Goal: Task Accomplishment & Management: Use online tool/utility

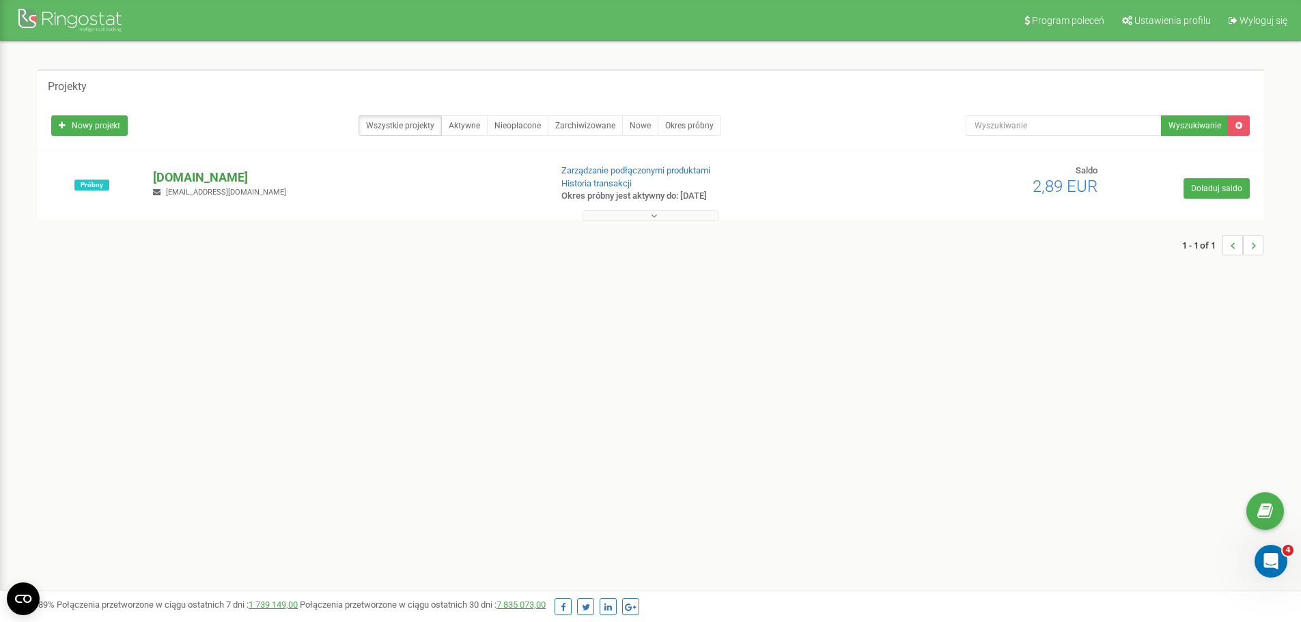
click at [194, 174] on p "[DOMAIN_NAME]" at bounding box center [346, 178] width 386 height 18
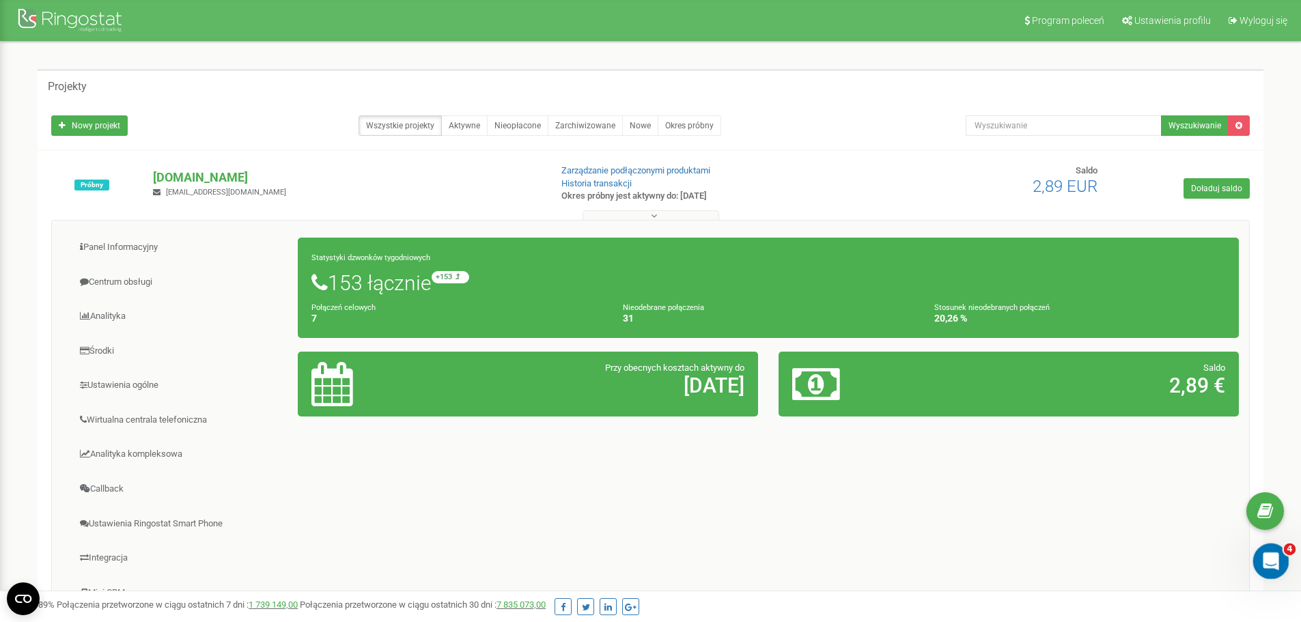
click at [1271, 553] on icon "Otwórz komunikator Intercom" at bounding box center [1269, 560] width 23 height 23
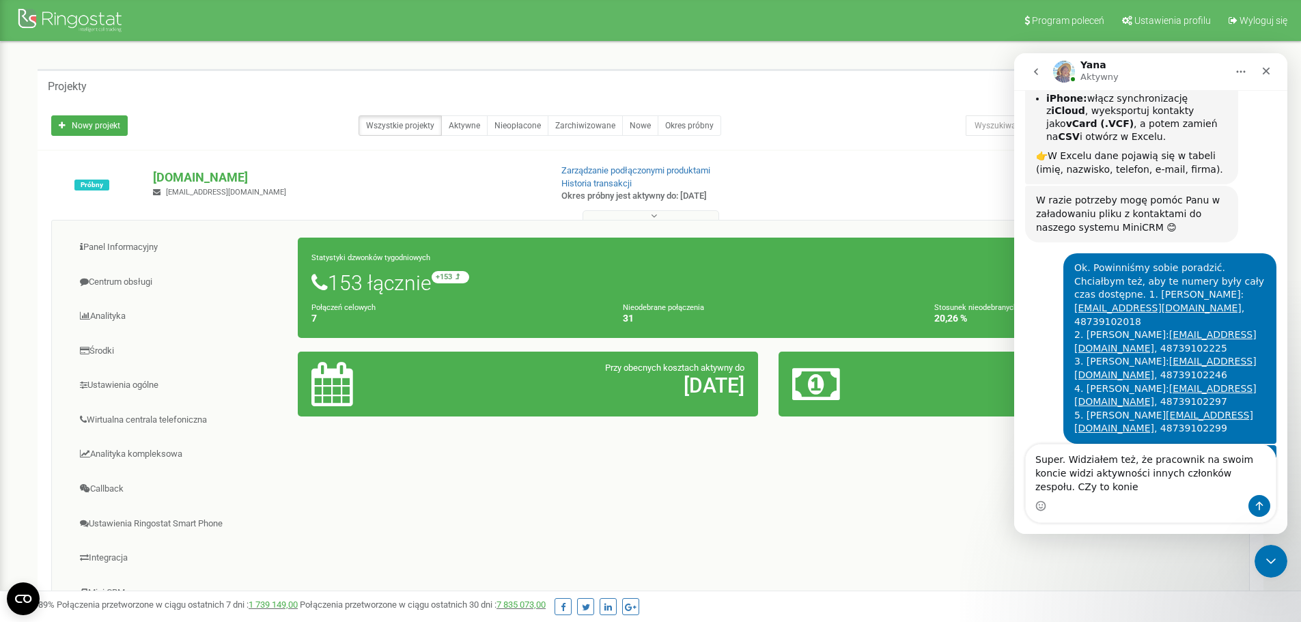
scroll to position [4092, 0]
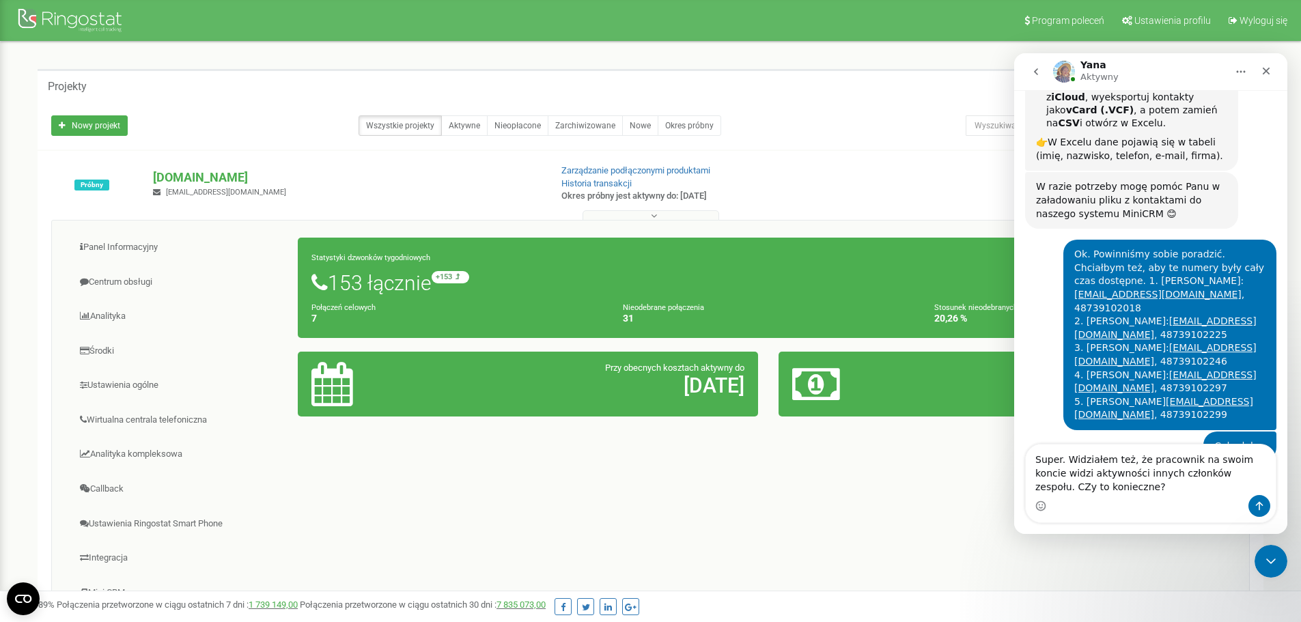
type textarea "Super. Widziałem też, że pracownik na swoim koncie widzi aktywności innych czło…"
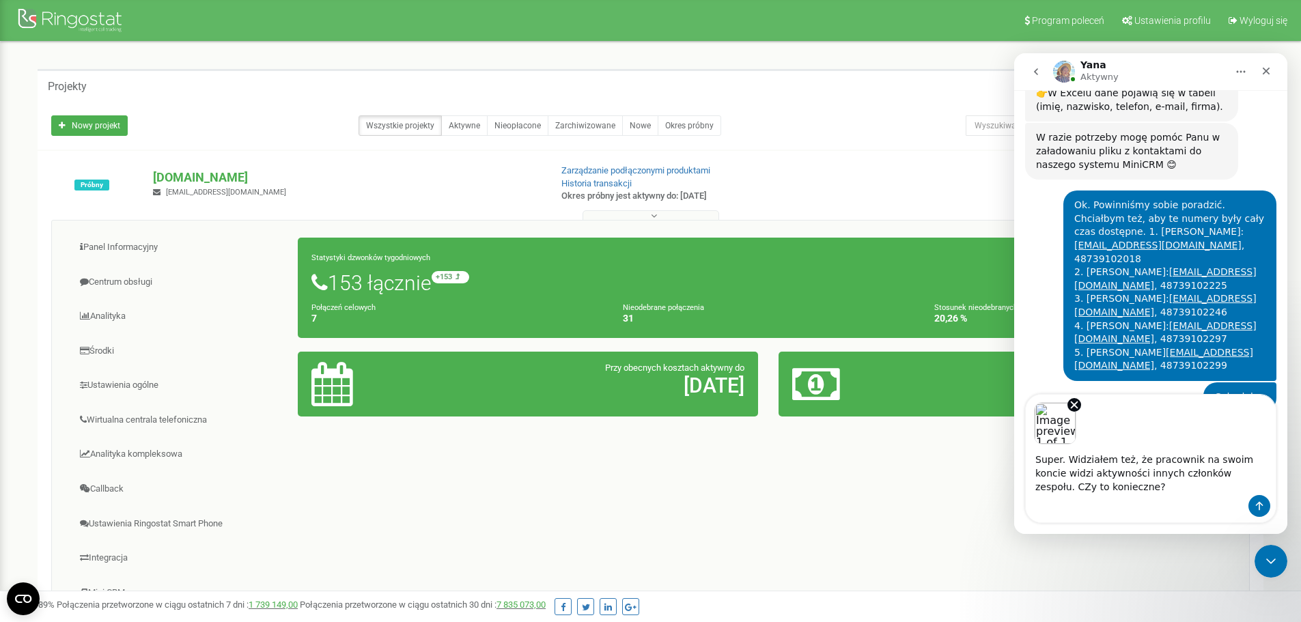
scroll to position [4142, 0]
click at [1226, 475] on textarea "Super. Widziałem też, że pracownik na swoim koncie widzi aktywności innych czło…" at bounding box center [1151, 470] width 250 height 51
click at [1096, 488] on textarea "Super. Widziałem też, że pracownik na swoim koncie widzi aktywności innych czło…" at bounding box center [1151, 470] width 250 height 51
type textarea "Super. Widziałem też, że pracownik na swoim koncie widzi aktywności innych czło…"
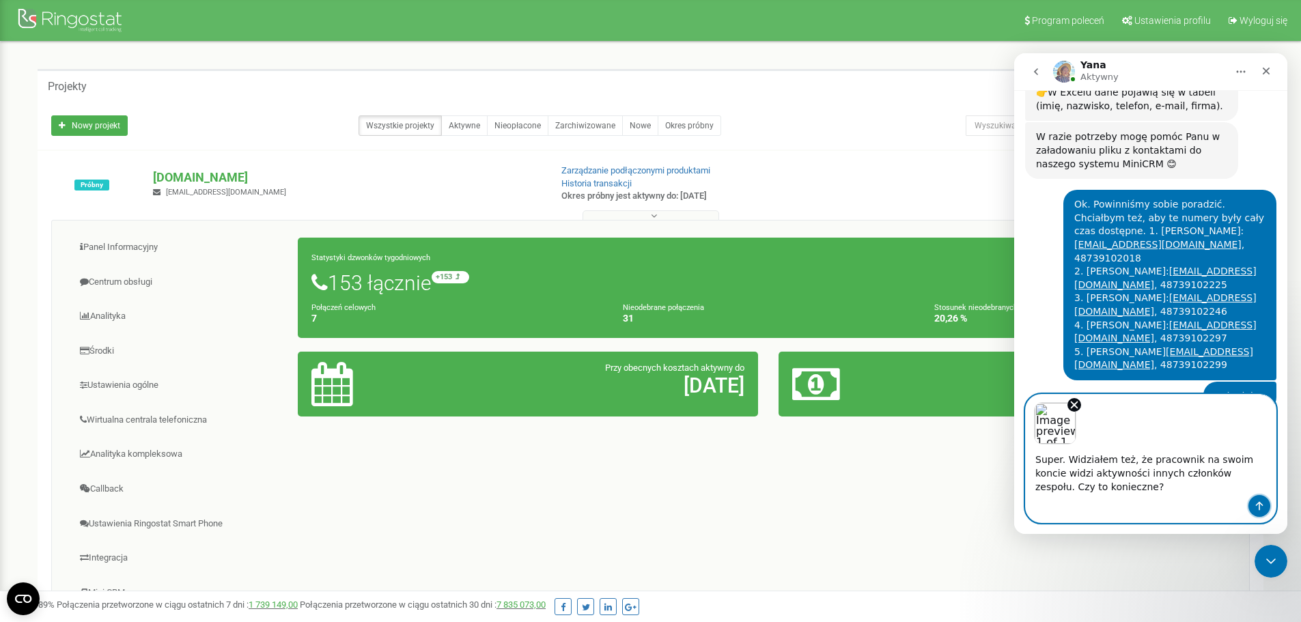
click at [1257, 501] on icon "Wyślij wiadomość…" at bounding box center [1259, 506] width 11 height 11
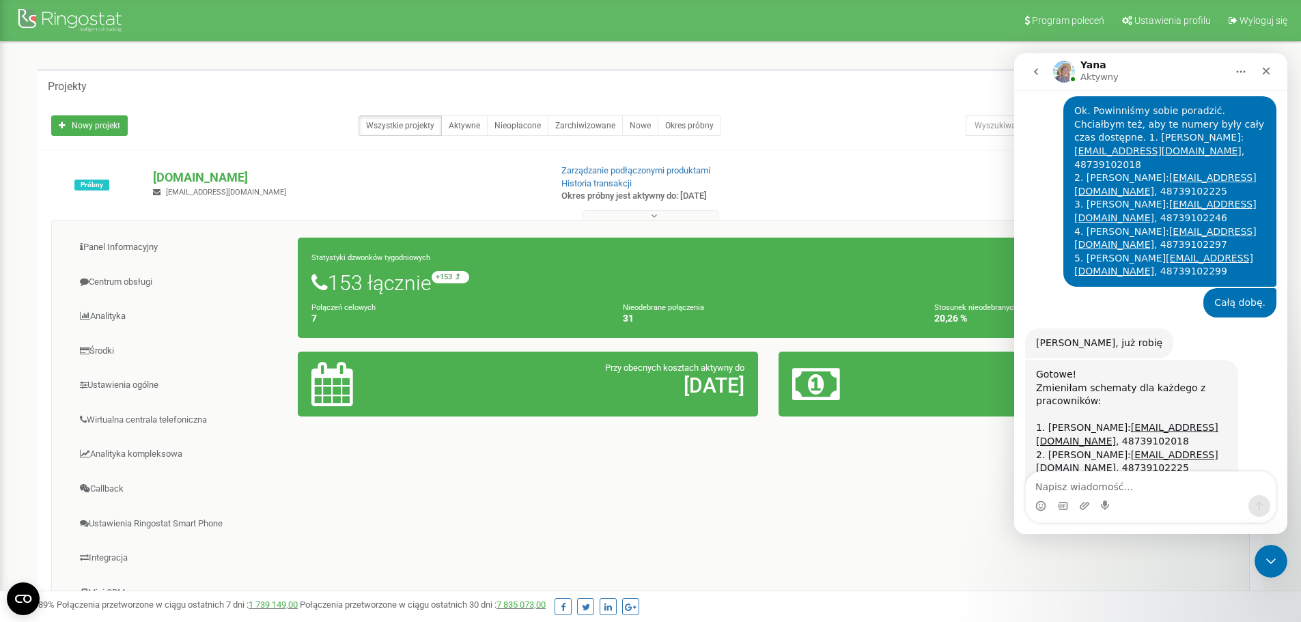
scroll to position [4245, 0]
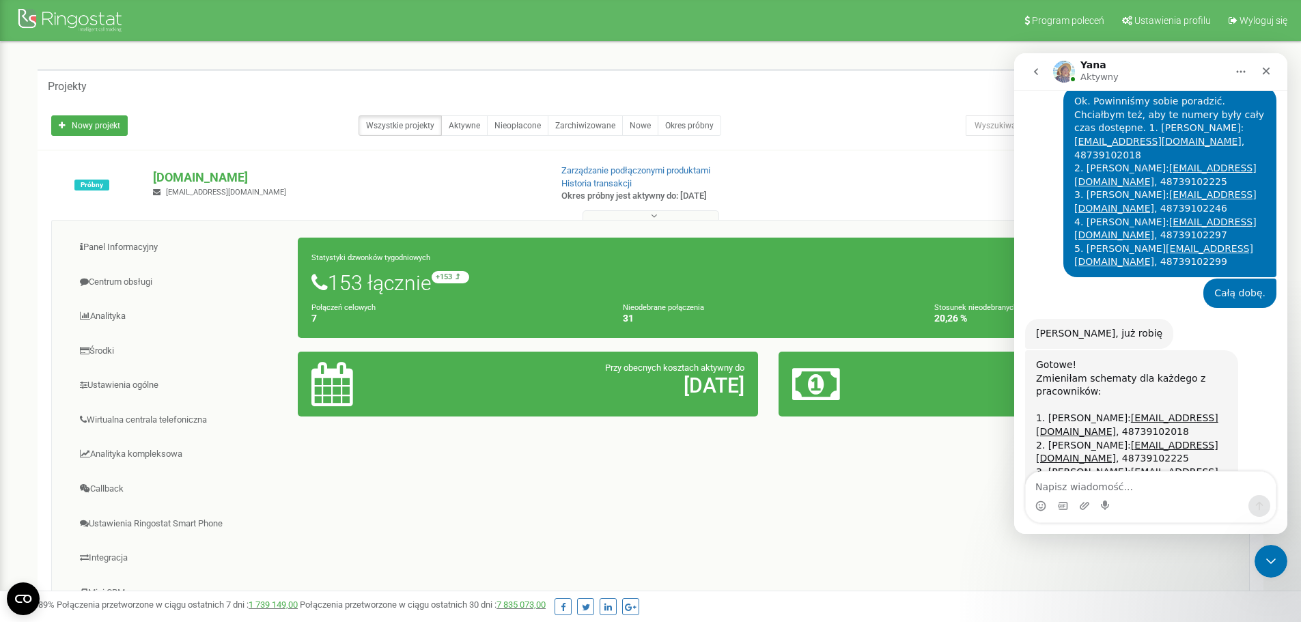
click at [1118, 586] on img "Yana mówi…" at bounding box center [1127, 606] width 183 height 40
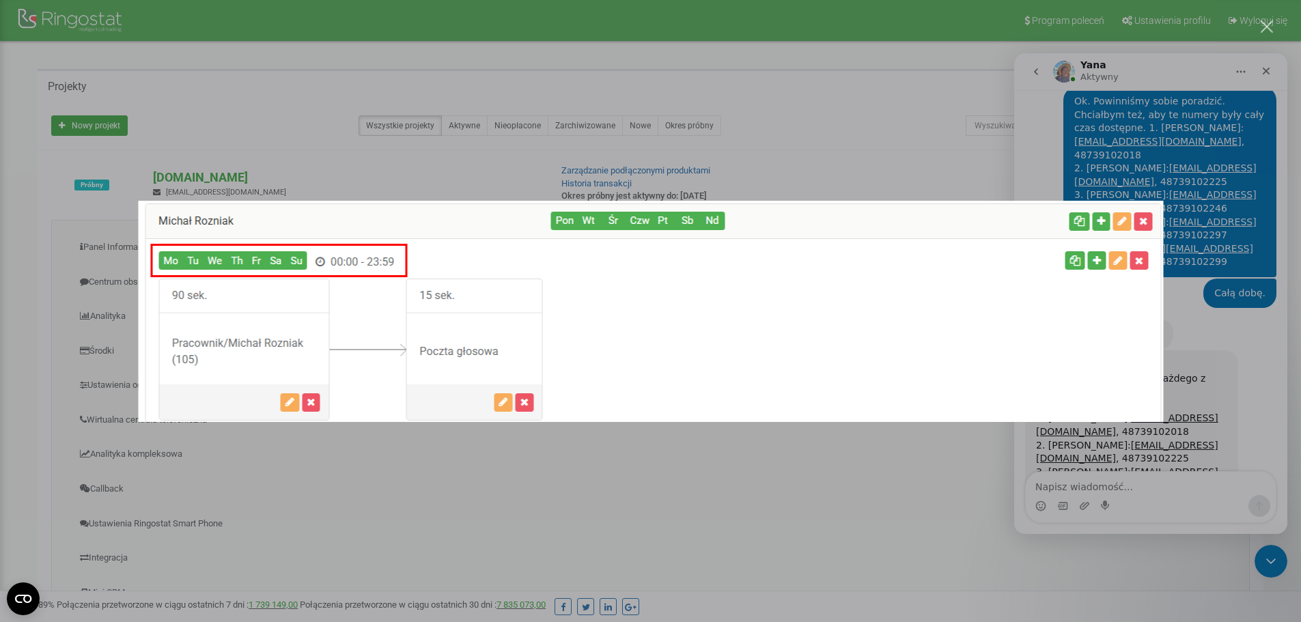
click at [1118, 235] on img "Zamknij" at bounding box center [650, 311] width 1025 height 221
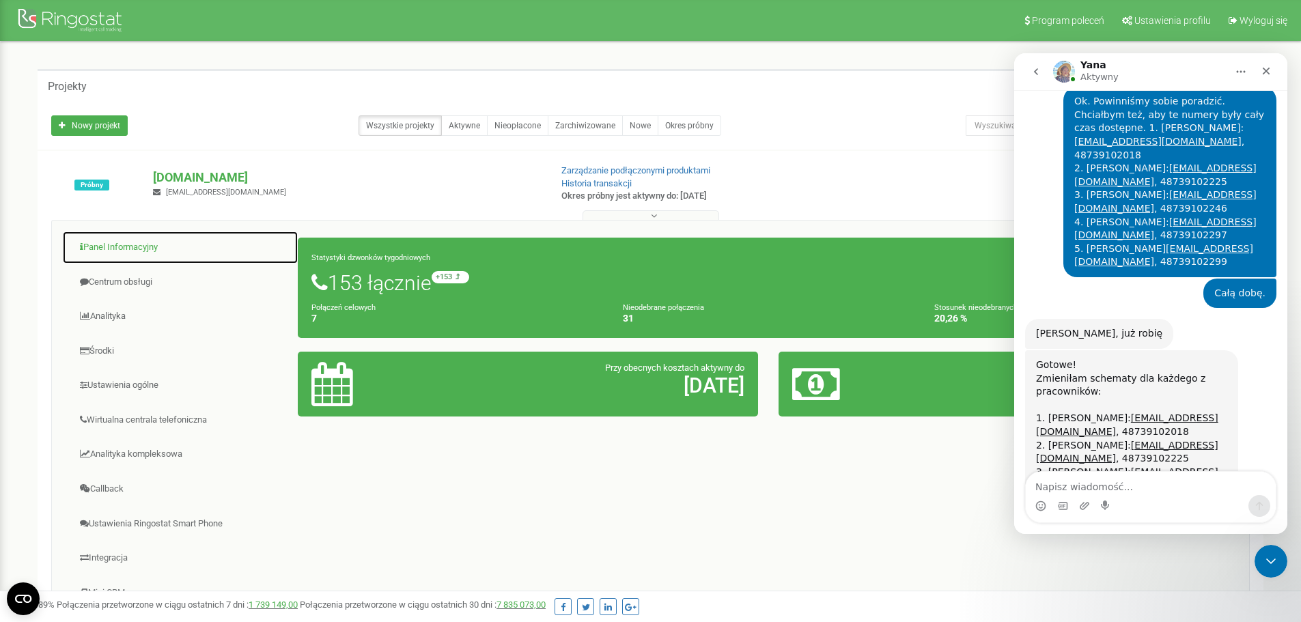
click at [106, 245] on link "Panel Informacyjny" at bounding box center [180, 247] width 236 height 33
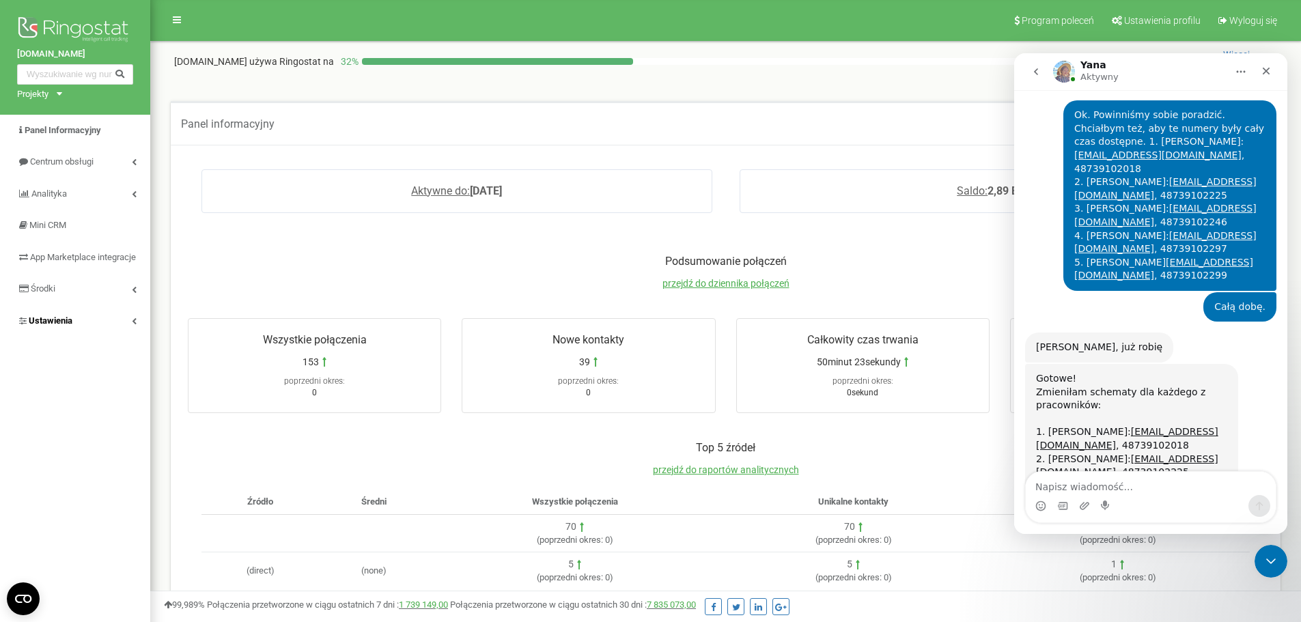
scroll to position [4245, 0]
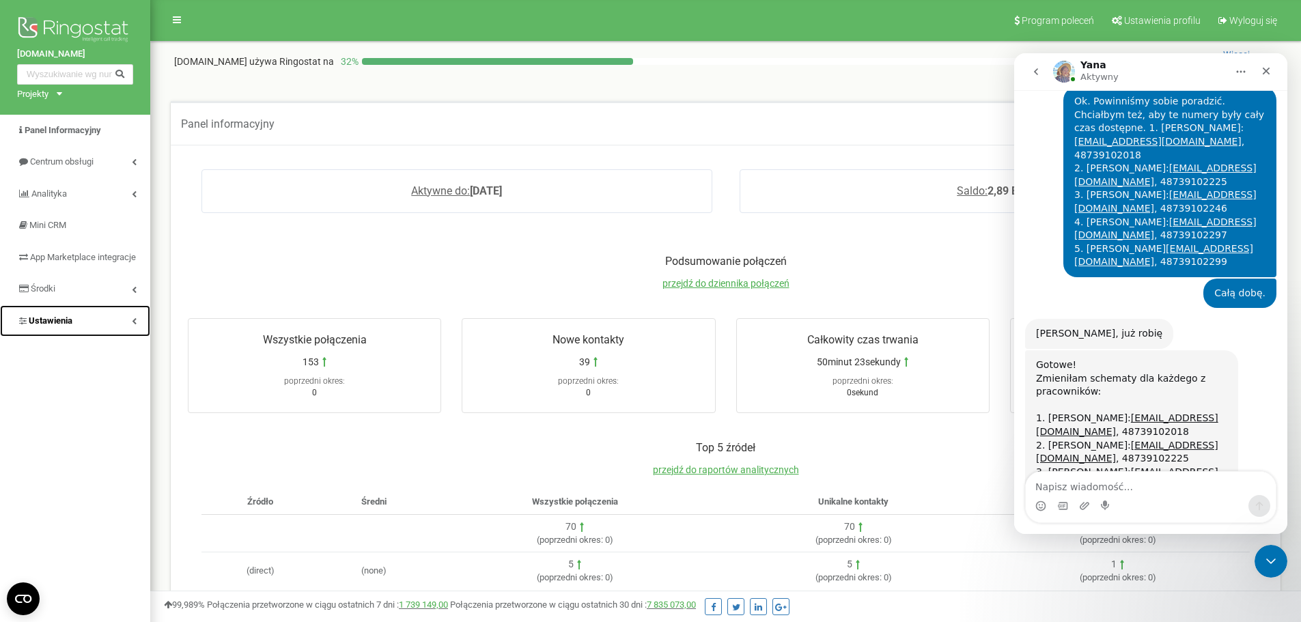
click at [133, 324] on icon at bounding box center [134, 321] width 5 height 7
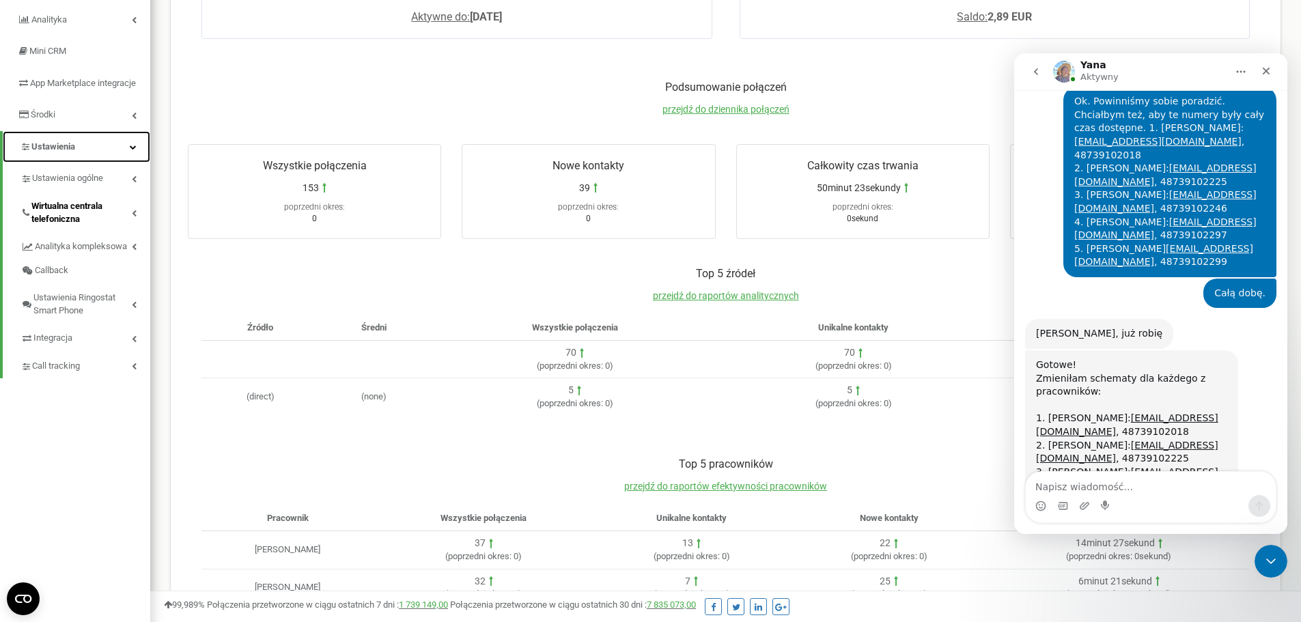
scroll to position [205, 0]
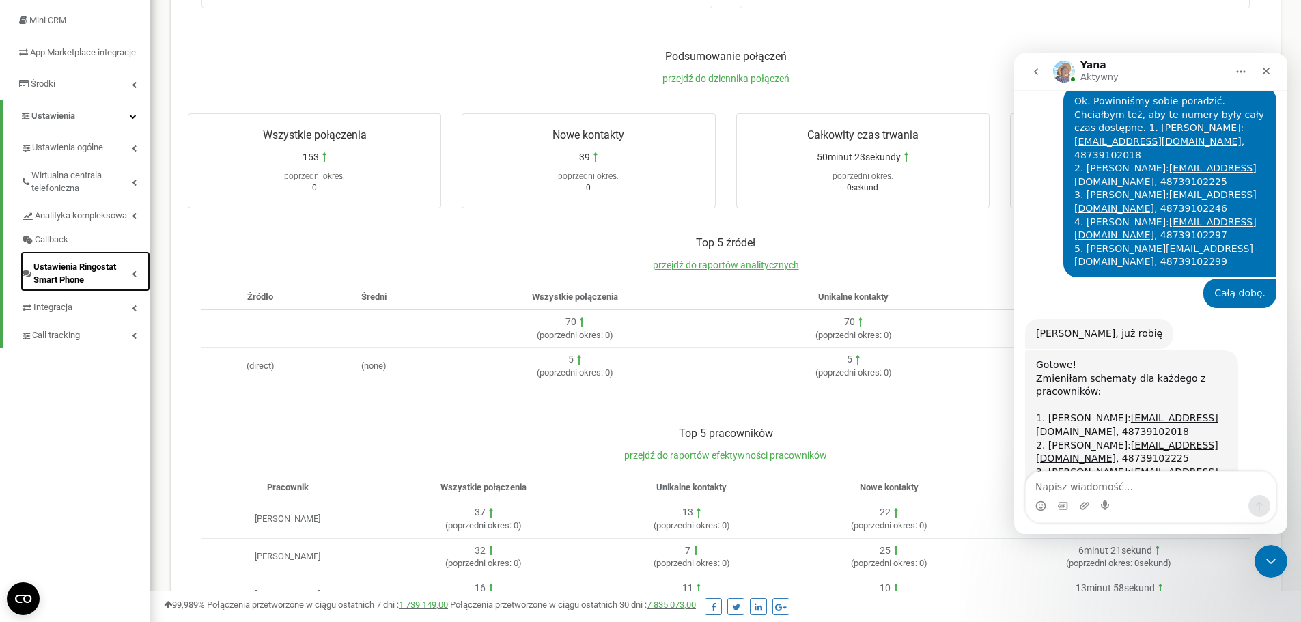
click at [130, 286] on span "Ustawienia Ringostat Smart Phone" at bounding box center [82, 273] width 98 height 25
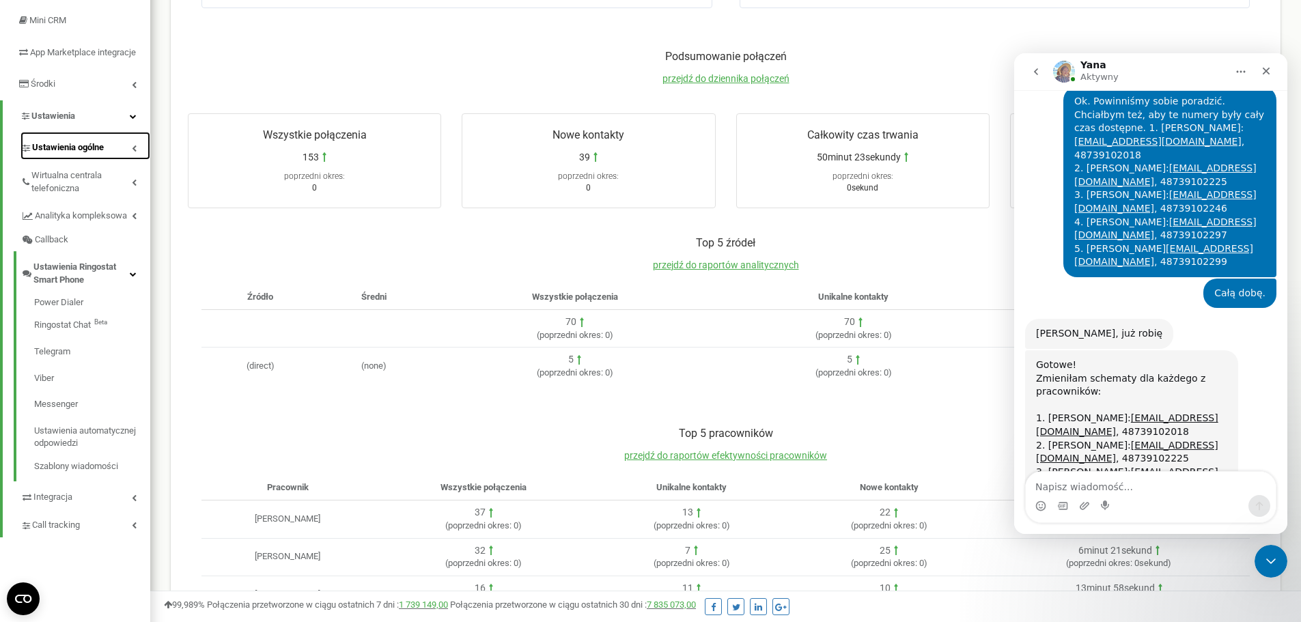
click at [133, 152] on icon at bounding box center [134, 148] width 5 height 7
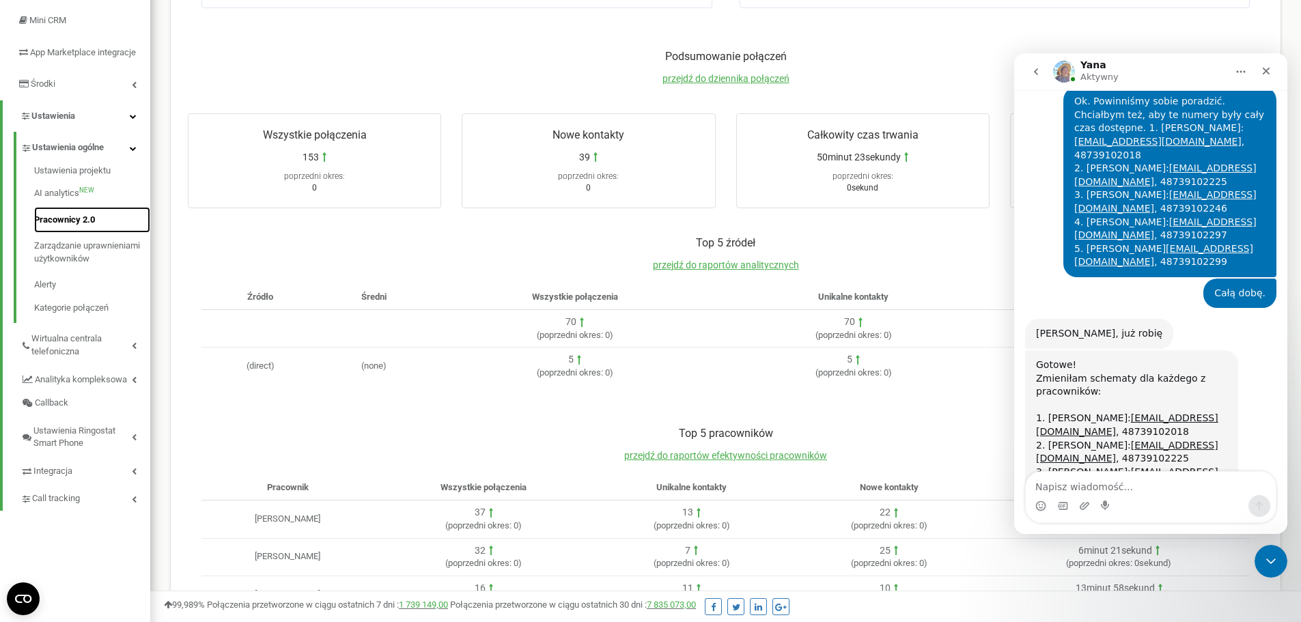
click at [63, 226] on link "Pracownicy 2.0" at bounding box center [92, 220] width 116 height 27
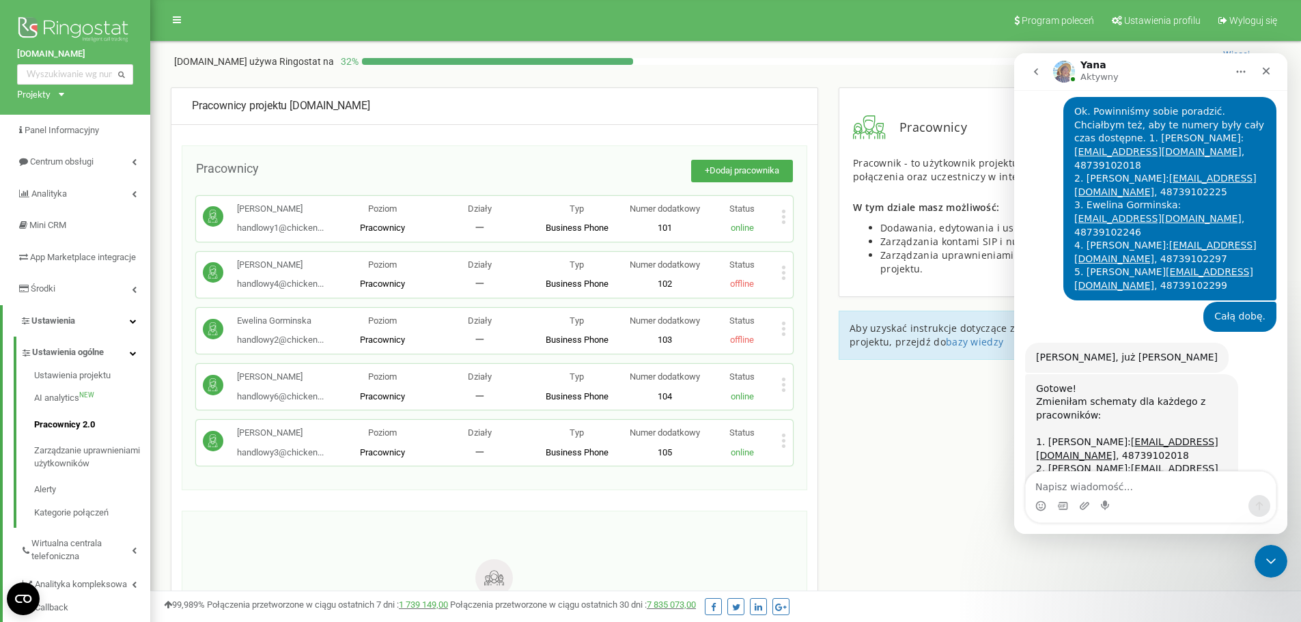
scroll to position [4245, 0]
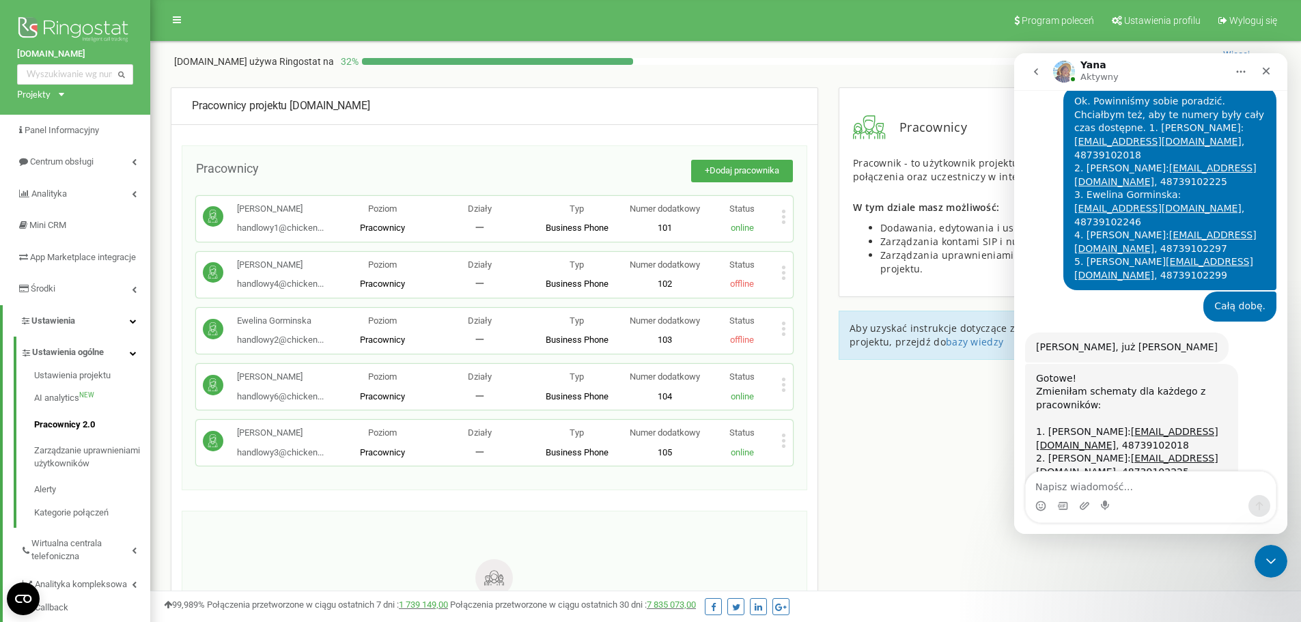
click at [783, 217] on icon at bounding box center [783, 215] width 3 height 3
click at [784, 439] on icon at bounding box center [783, 441] width 5 height 14
click at [820, 463] on span "Edytuj" at bounding box center [815, 463] width 30 height 9
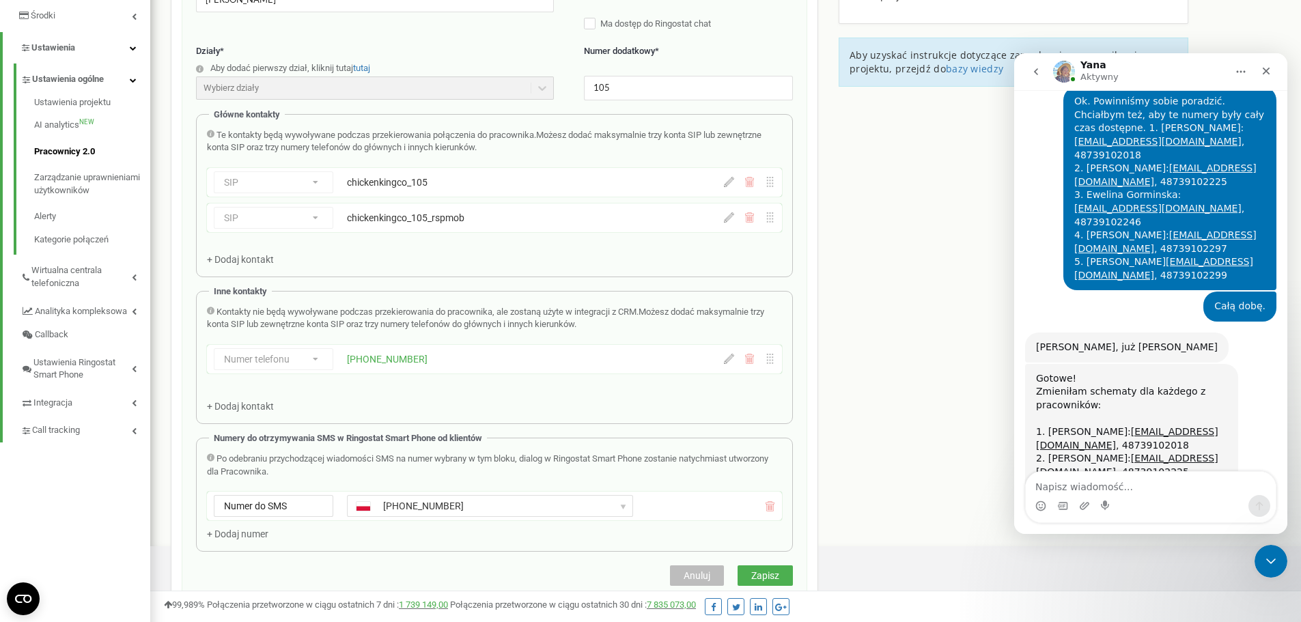
click at [698, 574] on span "Anuluj" at bounding box center [697, 575] width 27 height 11
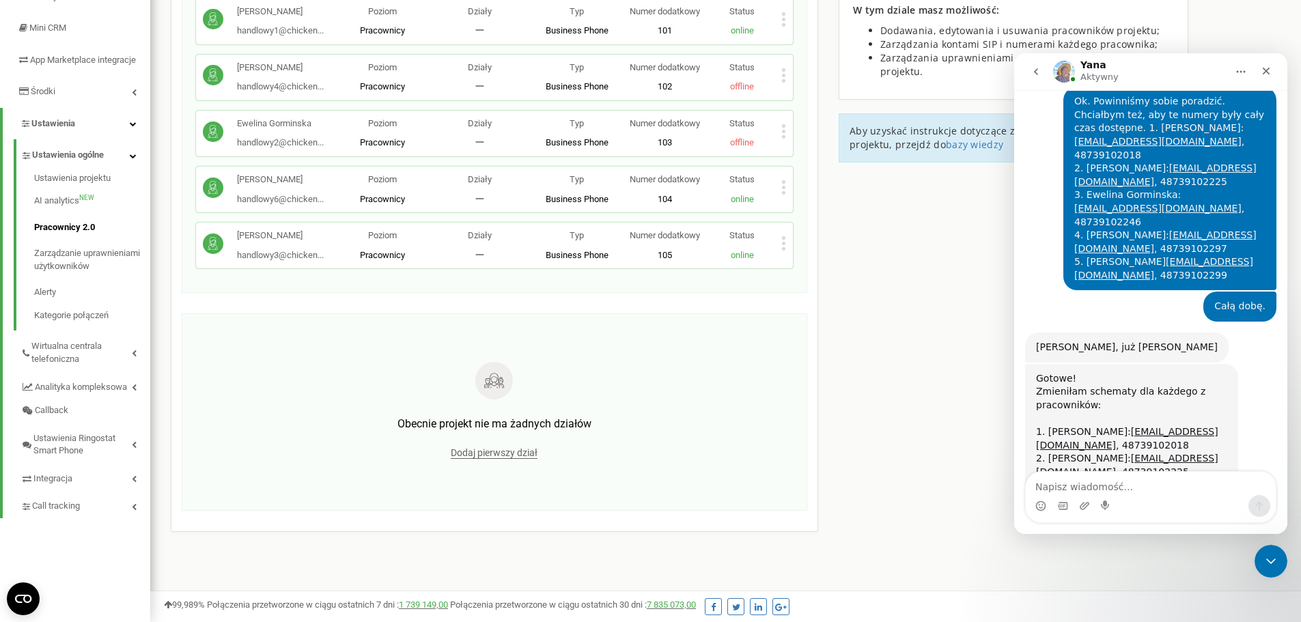
scroll to position [4298, 0]
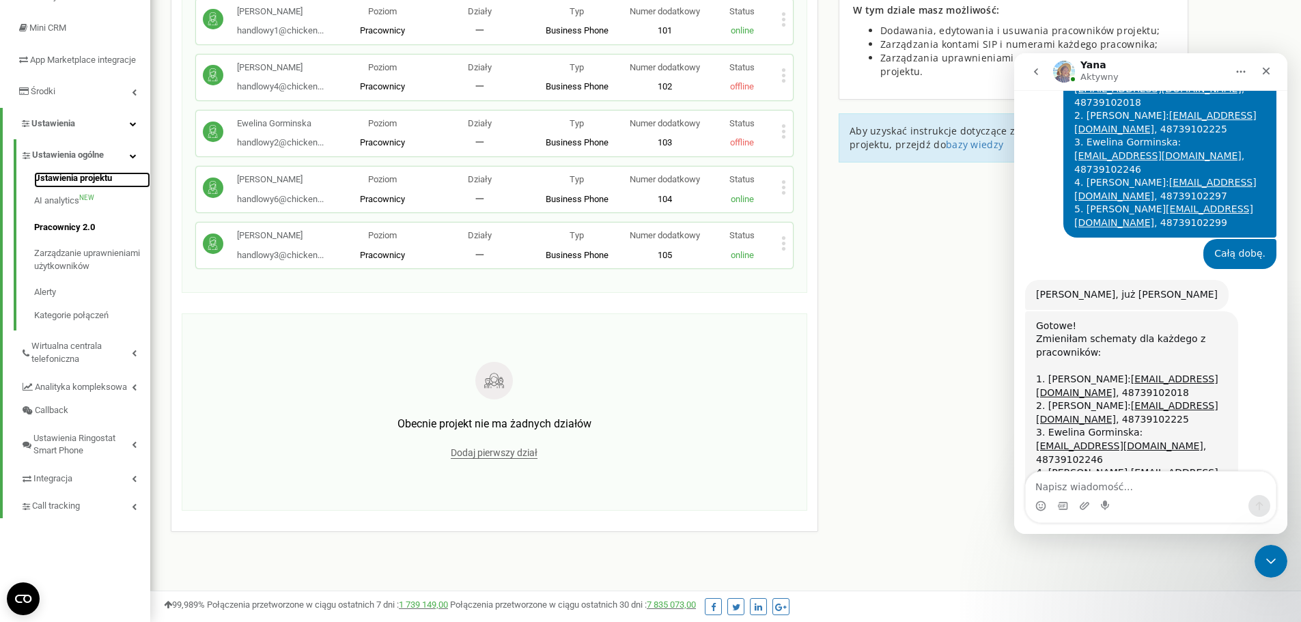
click at [59, 189] on link "Ustawienia projektu" at bounding box center [92, 180] width 116 height 16
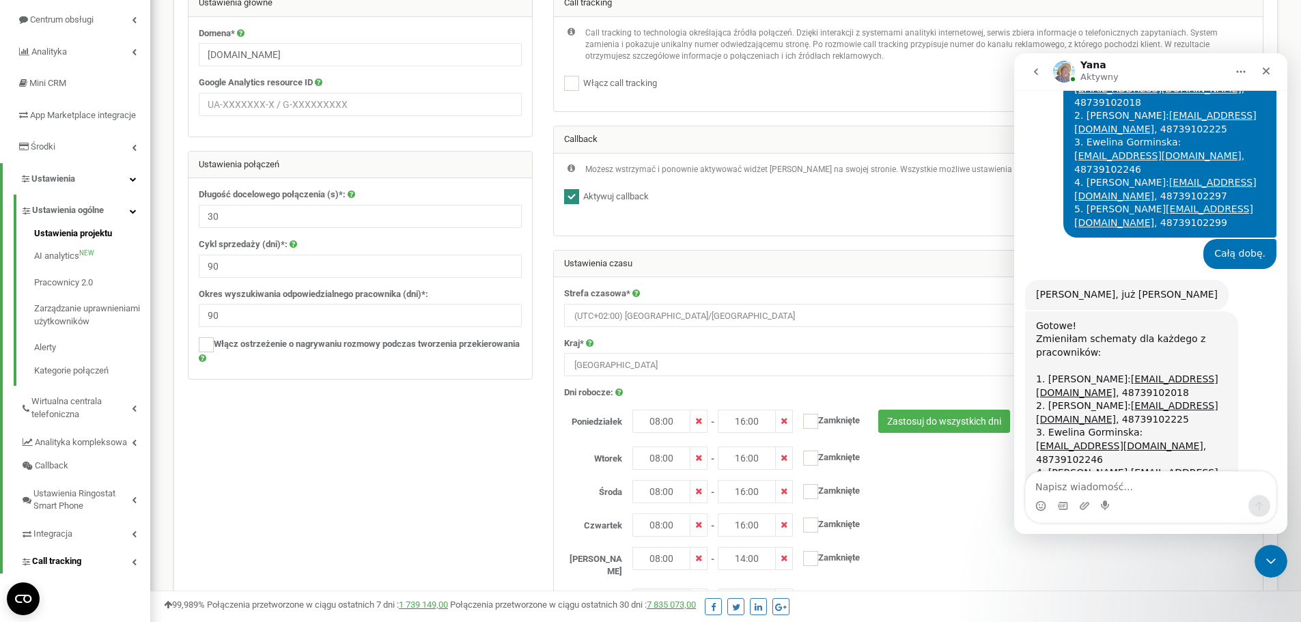
scroll to position [137, 0]
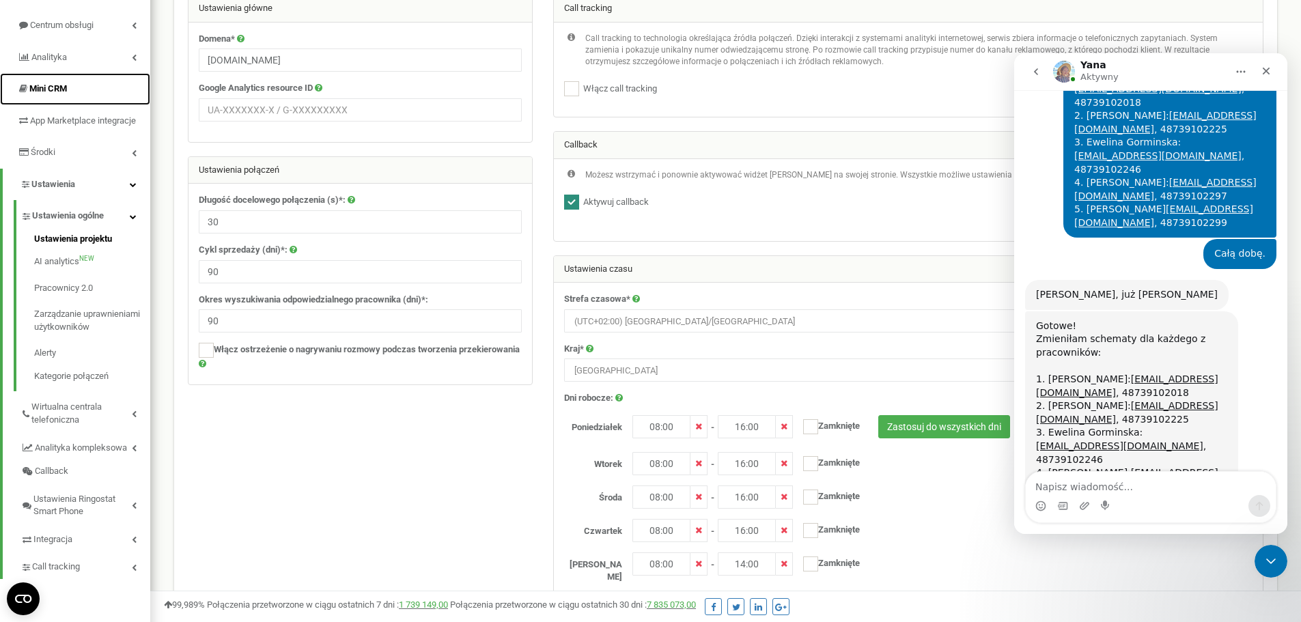
click at [55, 85] on span "Mini CRM" at bounding box center [48, 88] width 38 height 10
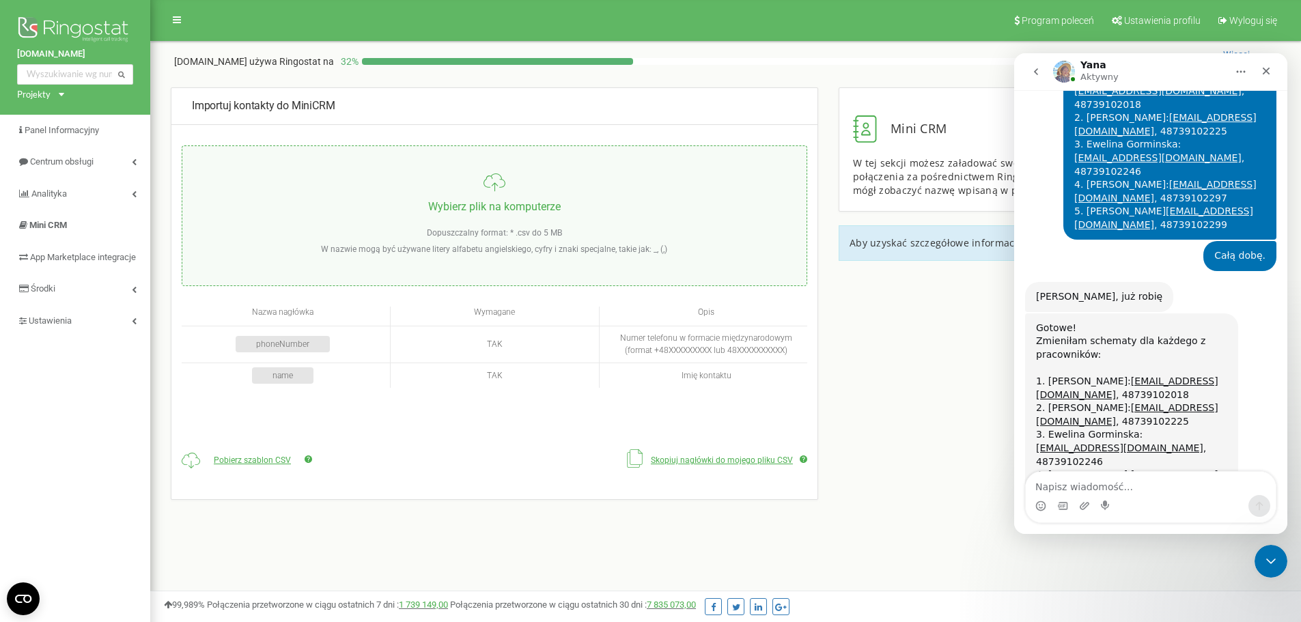
scroll to position [4298, 0]
click at [473, 202] on input "file" at bounding box center [494, 215] width 624 height 139
click at [308, 462] on icon at bounding box center [309, 460] width 8 height 8
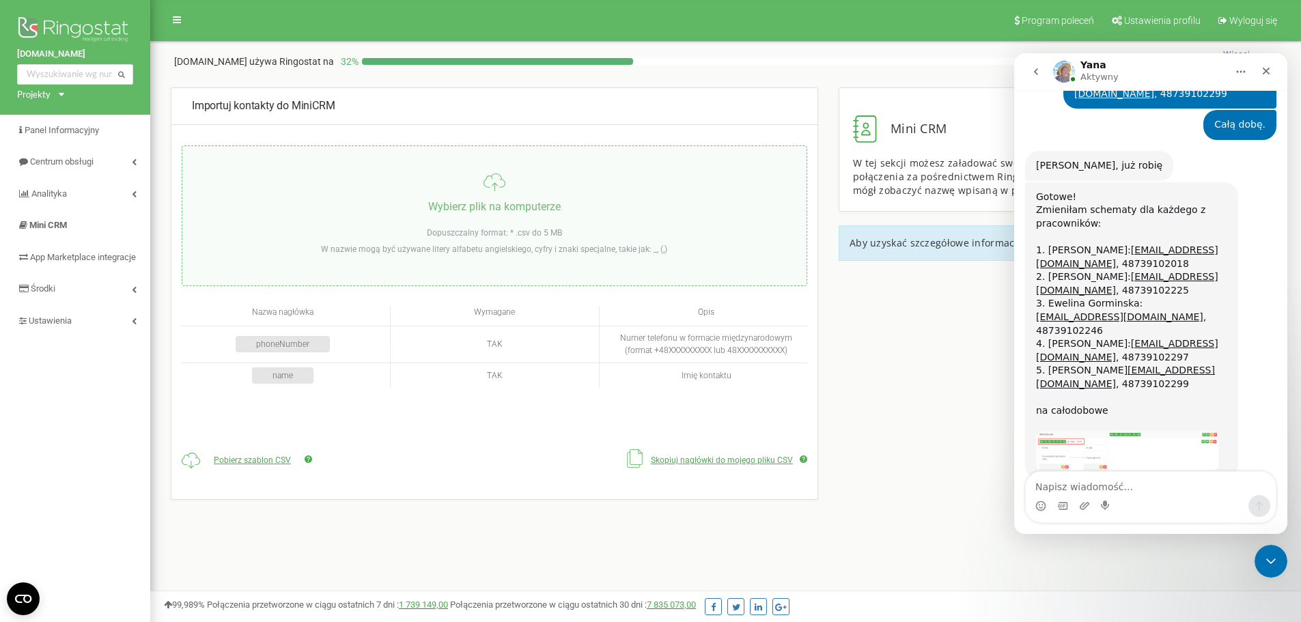
scroll to position [4453, 0]
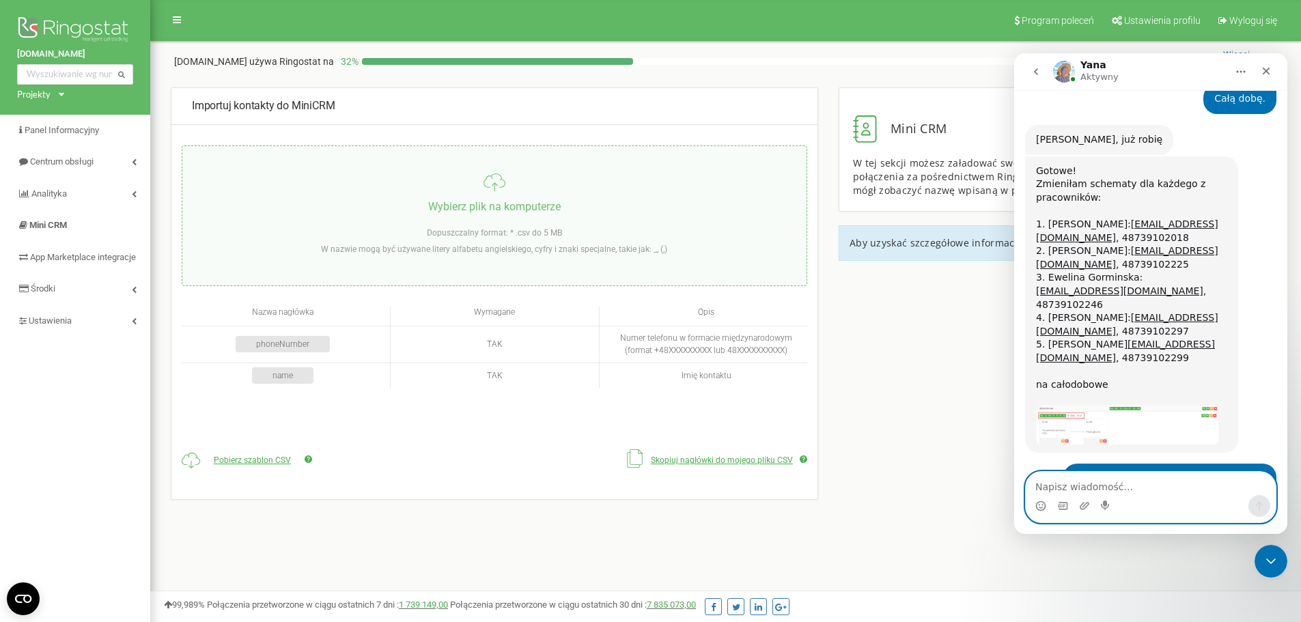
click at [1102, 486] on textarea "Napisz wiadomość..." at bounding box center [1151, 483] width 250 height 23
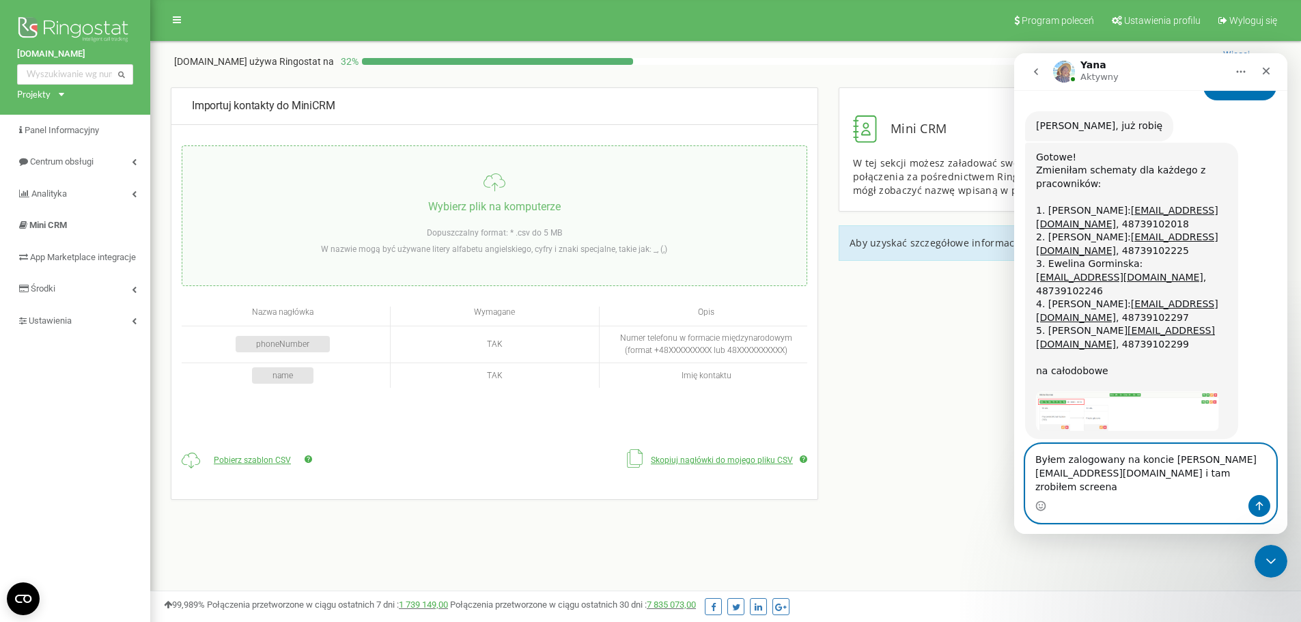
type textarea "Byłem zalogowany na koncie [PERSON_NAME] [EMAIL_ADDRESS][DOMAIN_NAME] i tam zro…"
click at [1260, 506] on icon "Wyślij wiadomość…" at bounding box center [1259, 506] width 11 height 11
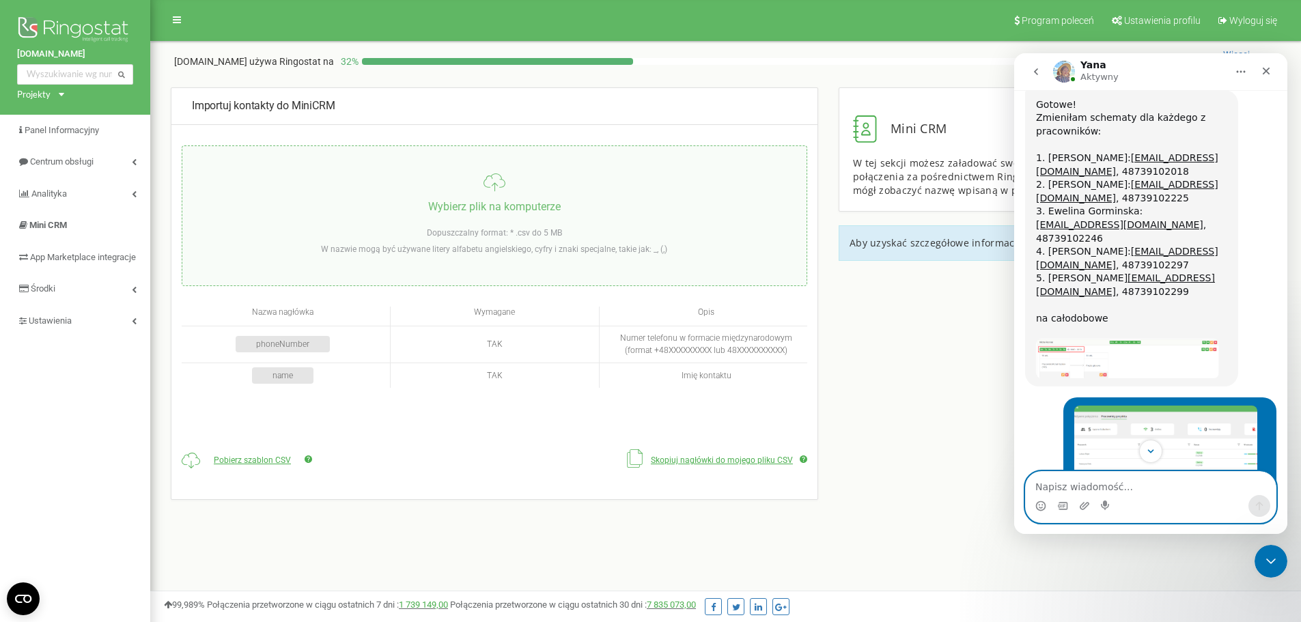
scroll to position [4521, 0]
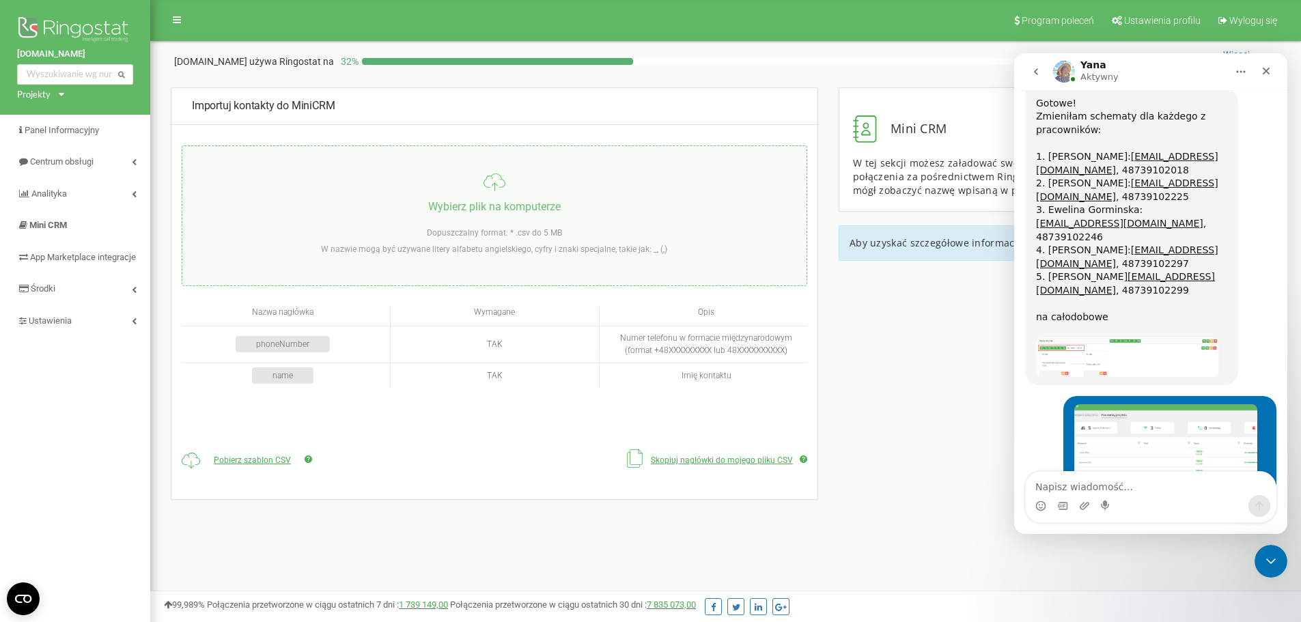
click at [952, 380] on div "Importuj kontakty do MiniCRM Wybierz plik na komputerze Dopuszczalny format: * …" at bounding box center [726, 337] width 1131 height 501
click at [53, 223] on span "Mini CRM" at bounding box center [48, 225] width 38 height 10
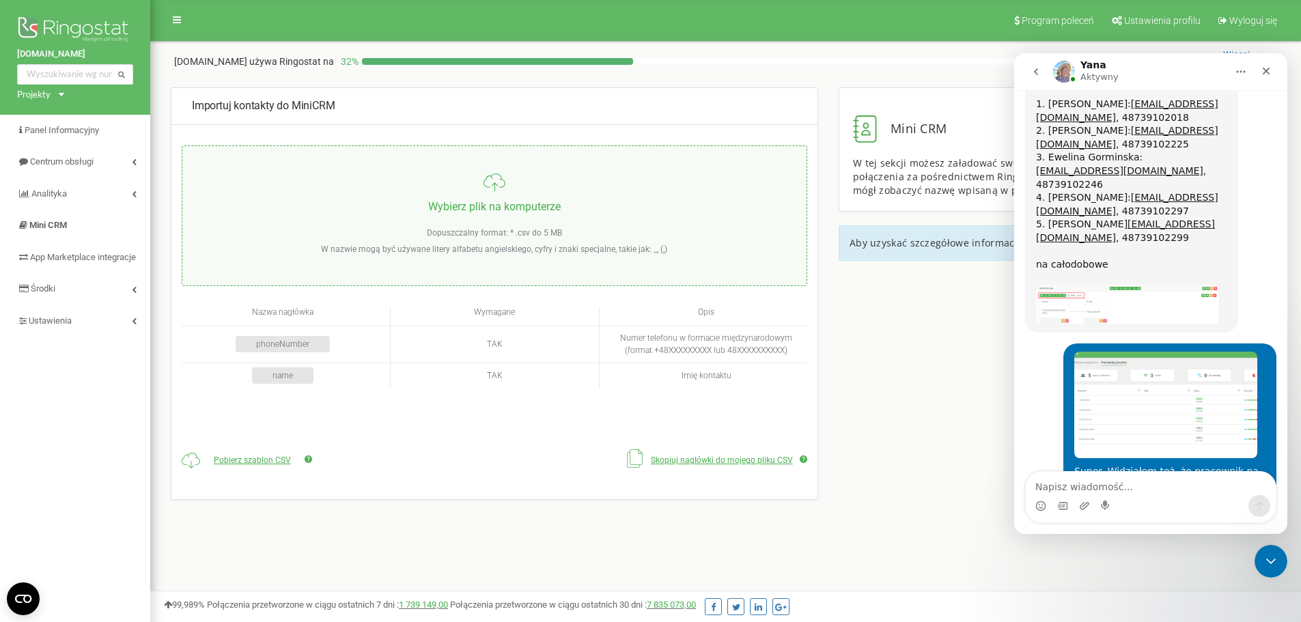
scroll to position [4602, 0]
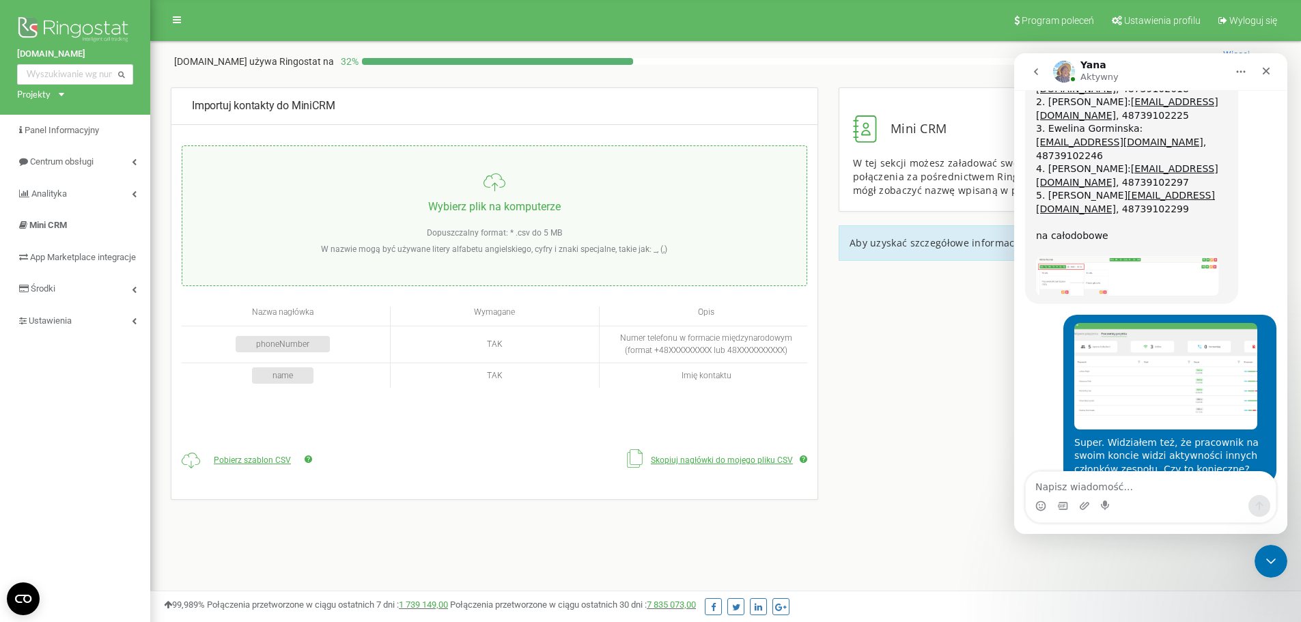
click at [944, 365] on div "Importuj kontakty do MiniCRM Wybierz plik na komputerze Dopuszczalny format: * …" at bounding box center [726, 337] width 1131 height 501
click at [1239, 20] on span "Wyloguj się" at bounding box center [1254, 20] width 48 height 11
